Goal: Browse casually: Explore the website without a specific task or goal

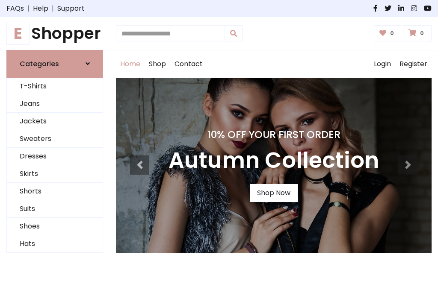
click at [219, 141] on h4 "10% Off Your First Order" at bounding box center [274, 135] width 210 height 12
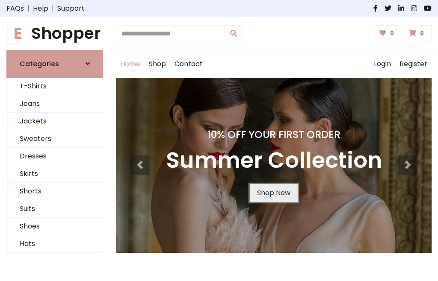
click at [273, 193] on link "Shop Now" at bounding box center [274, 193] width 48 height 18
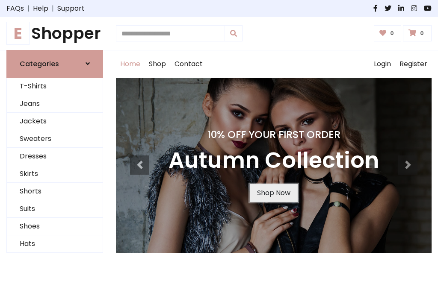
click at [273, 193] on link "Shop Now" at bounding box center [274, 193] width 48 height 18
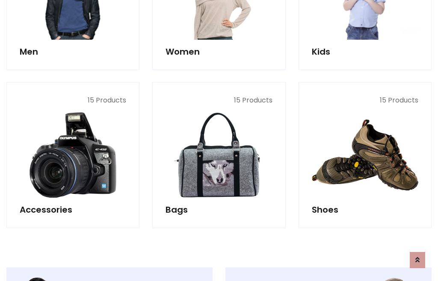
scroll to position [853, 0]
